Goal: Information Seeking & Learning: Learn about a topic

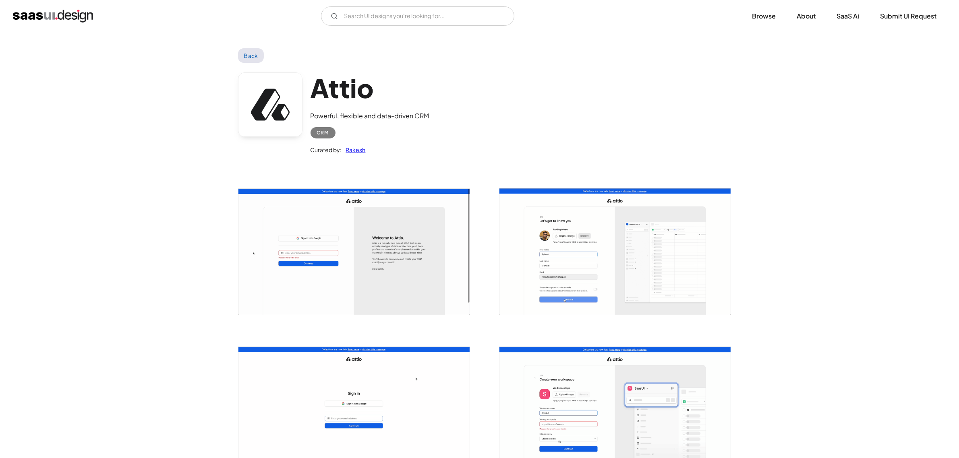
click at [251, 53] on link "Back" at bounding box center [251, 55] width 26 height 14
click at [69, 17] on img "home" at bounding box center [53, 16] width 80 height 13
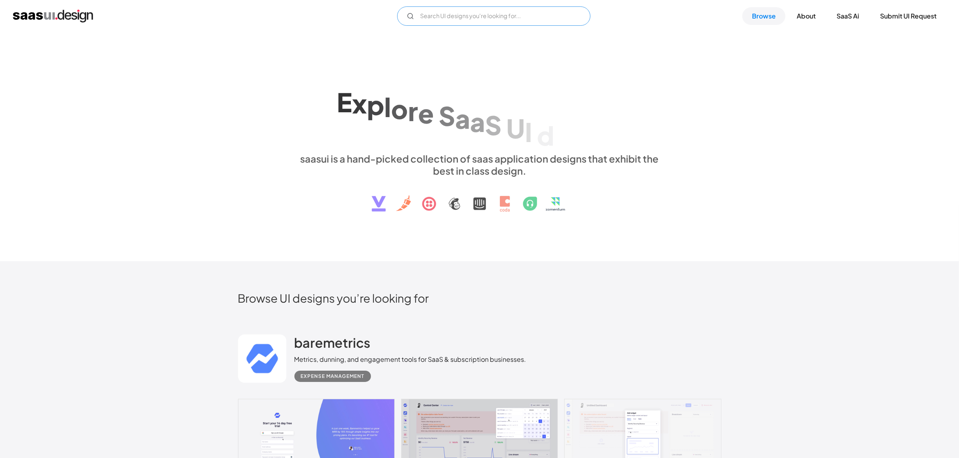
click at [426, 11] on input "Email Form" at bounding box center [493, 15] width 193 height 19
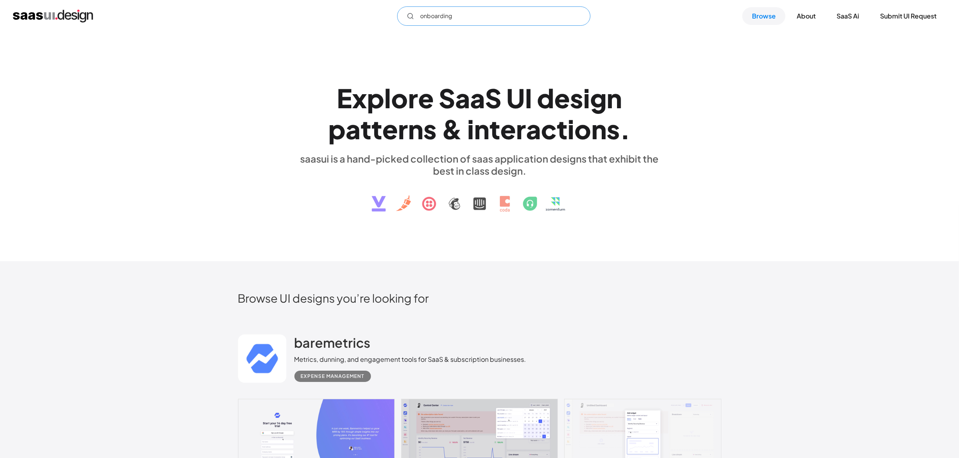
click at [442, 17] on input "onboarding" at bounding box center [493, 15] width 193 height 19
click at [476, 19] on input "onboarding" at bounding box center [493, 15] width 193 height 19
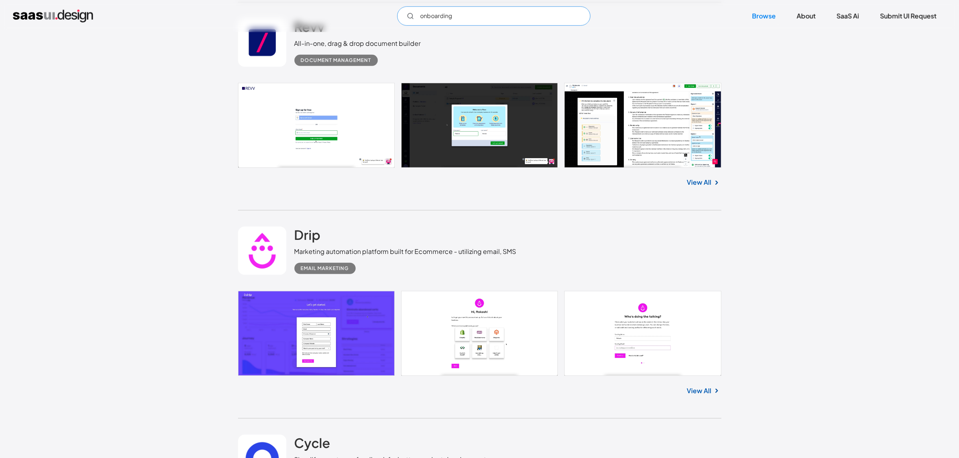
scroll to position [730, 0]
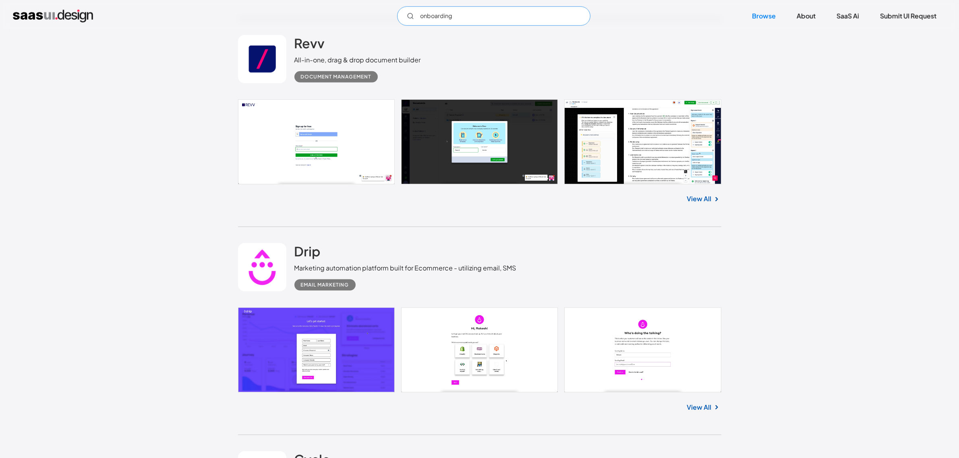
type input "onboarding"
click at [701, 196] on link "View All" at bounding box center [699, 199] width 25 height 10
click at [705, 403] on link "View All" at bounding box center [699, 408] width 25 height 10
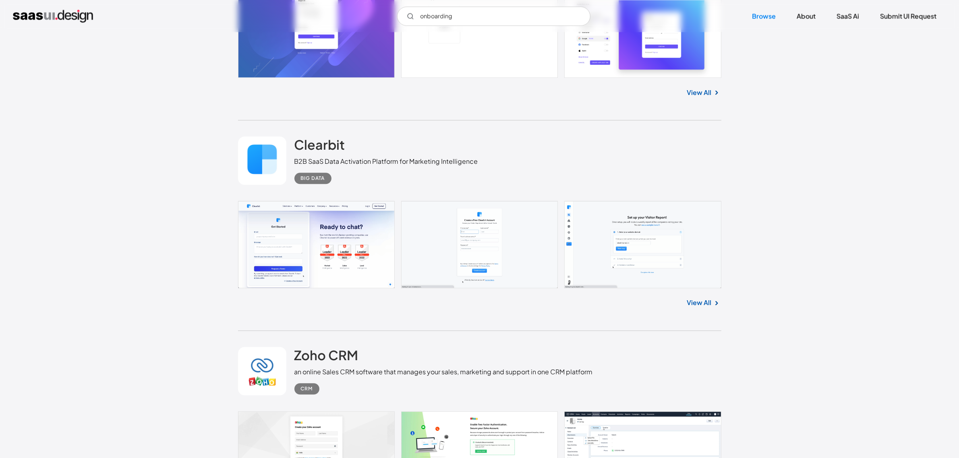
scroll to position [2559, 0]
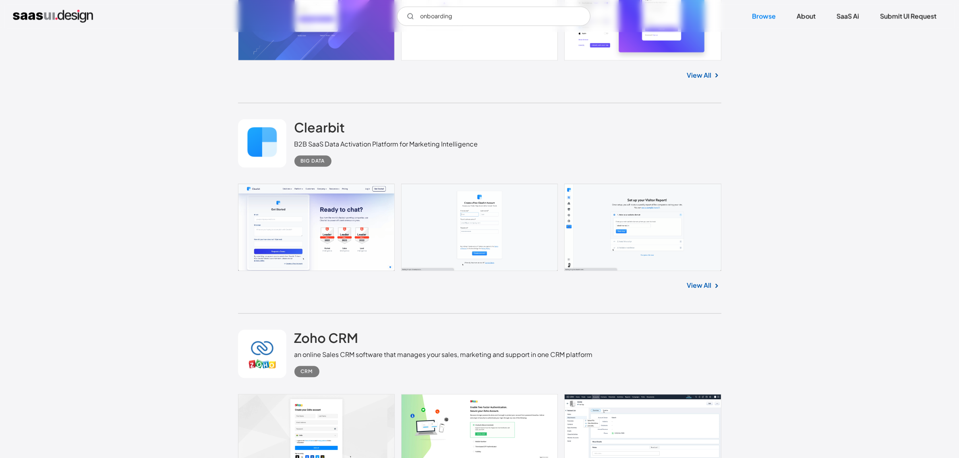
click at [698, 282] on link "View All" at bounding box center [699, 286] width 25 height 10
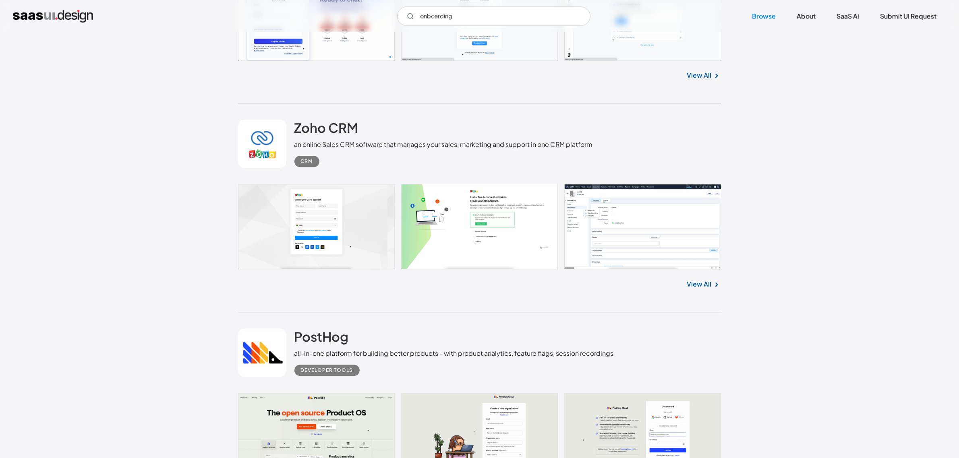
scroll to position [2856, 0]
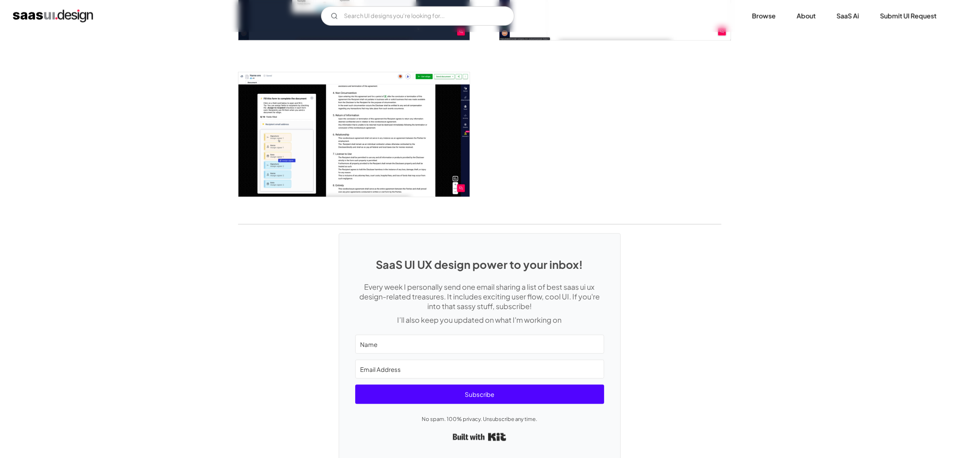
scroll to position [1375, 0]
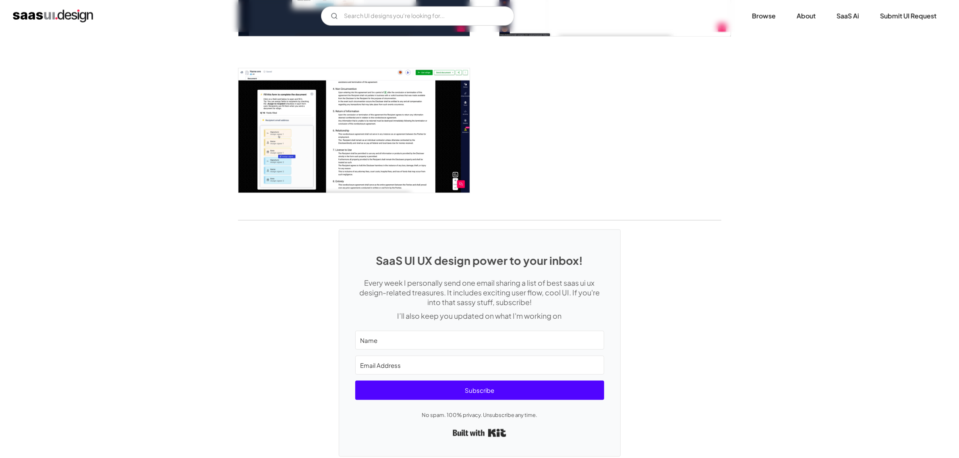
click at [259, 136] on img "open lightbox" at bounding box center [353, 130] width 231 height 124
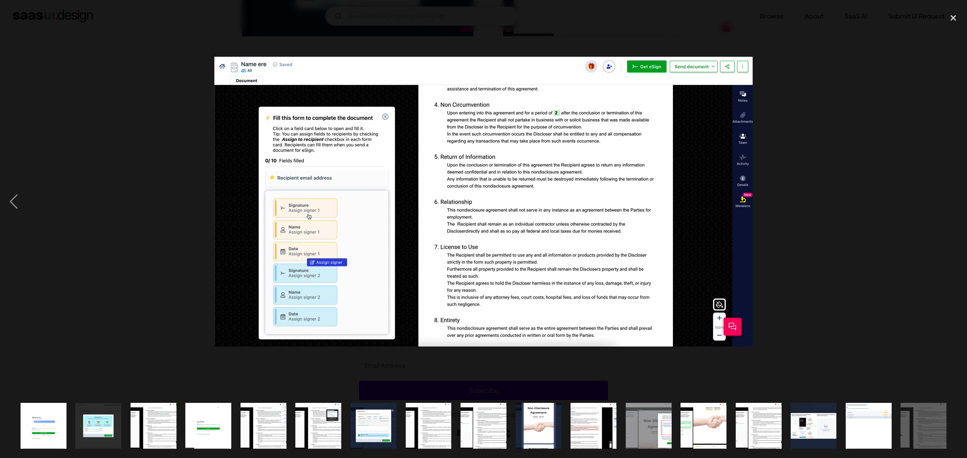
click at [165, 131] on div at bounding box center [483, 201] width 967 height 385
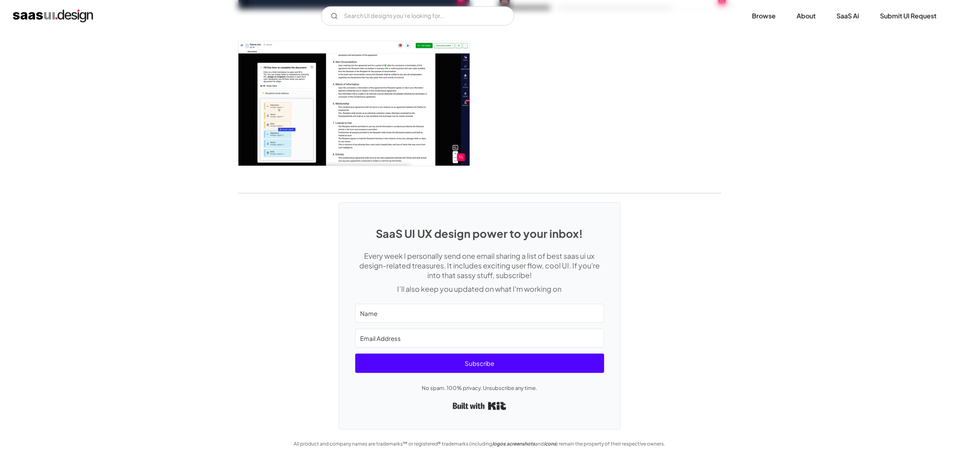
scroll to position [0, 0]
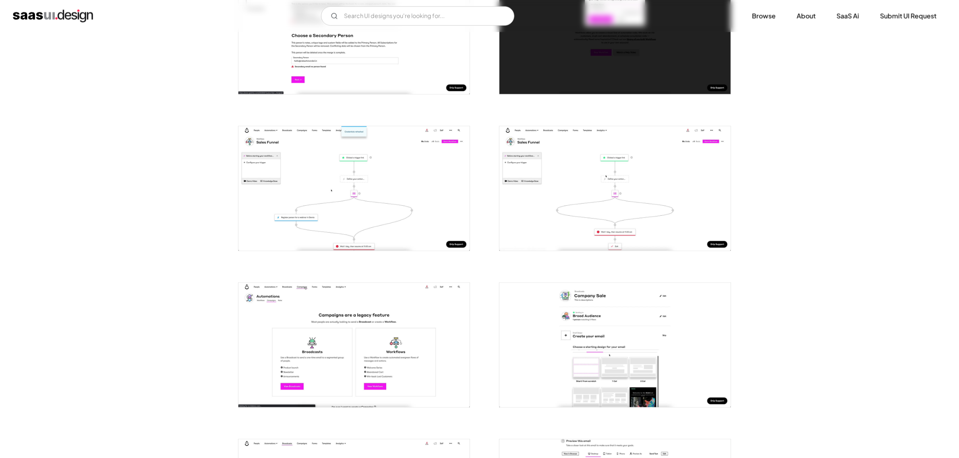
scroll to position [1289, 0]
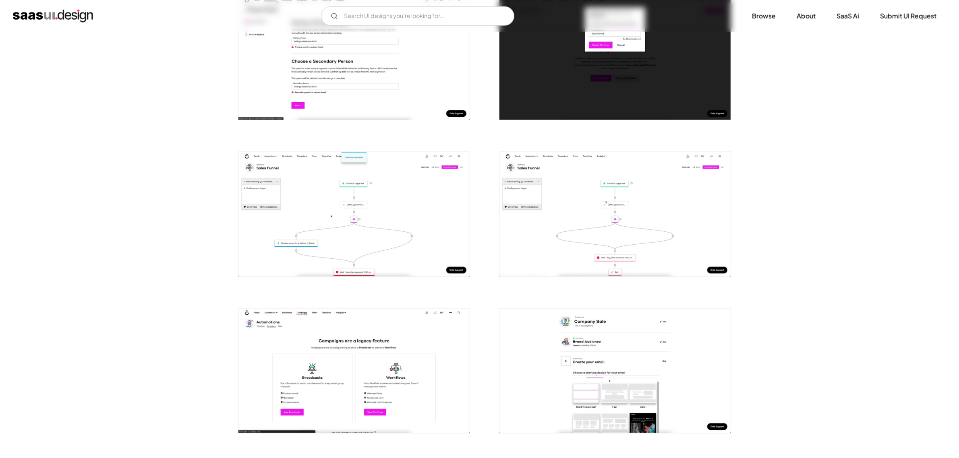
click at [351, 211] on img "open lightbox" at bounding box center [353, 214] width 231 height 124
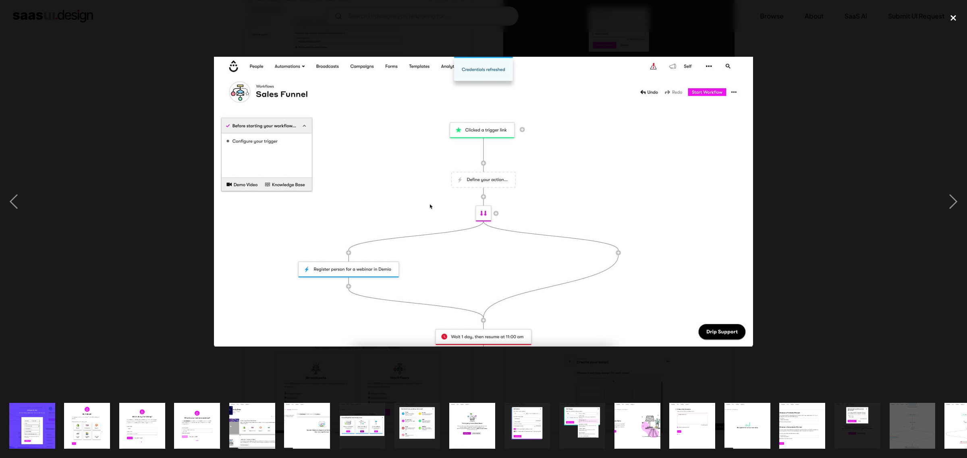
click at [951, 12] on div "close lightbox" at bounding box center [952, 18] width 27 height 18
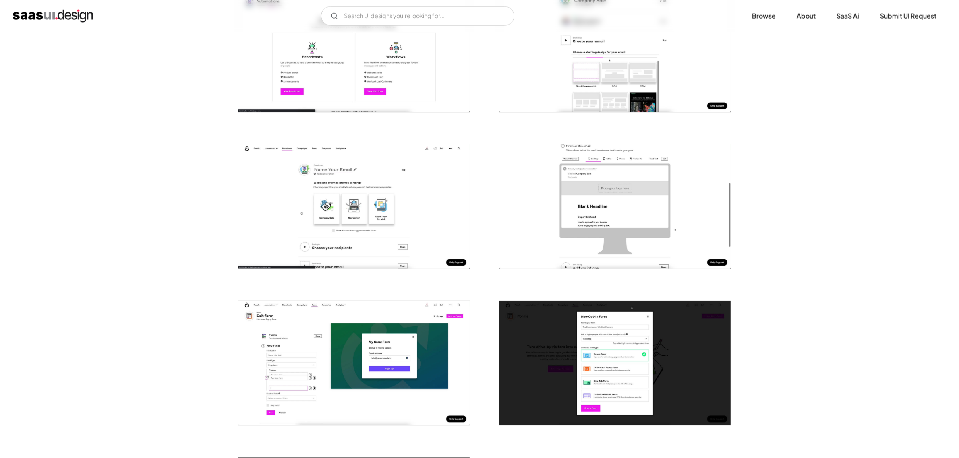
scroll to position [1730, 0]
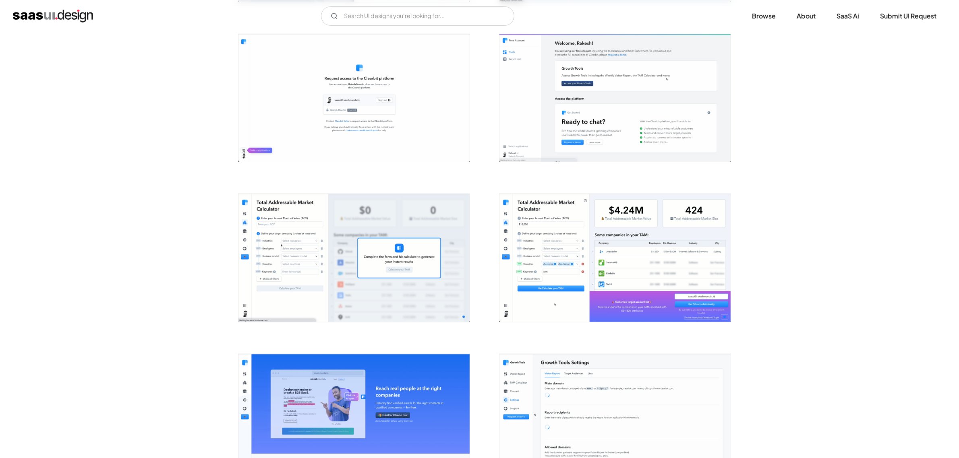
scroll to position [836, 0]
